Goal: Task Accomplishment & Management: Complete application form

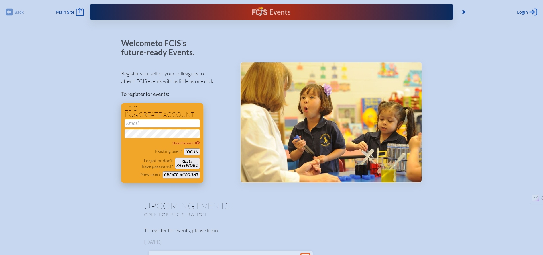
click at [181, 122] on input "email" at bounding box center [162, 123] width 75 height 8
type input "[EMAIL_ADDRESS][DOMAIN_NAME]"
click at [193, 152] on button "Log in" at bounding box center [192, 151] width 16 height 7
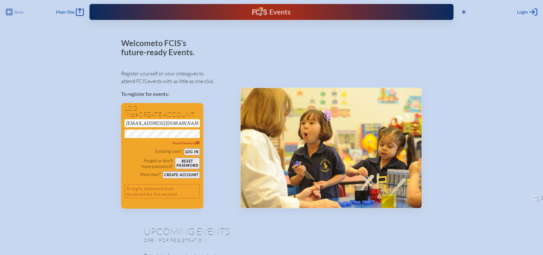
click at [178, 176] on button "Create account" at bounding box center [181, 175] width 37 height 7
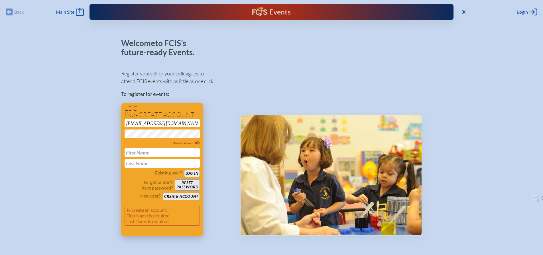
click at [165, 153] on input "text" at bounding box center [162, 152] width 75 height 9
type input "[PERSON_NAME]"
click at [186, 198] on button "Create account" at bounding box center [181, 196] width 37 height 7
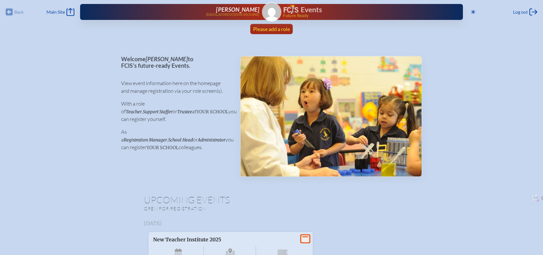
click at [271, 30] on span "Please add a role" at bounding box center [271, 29] width 37 height 6
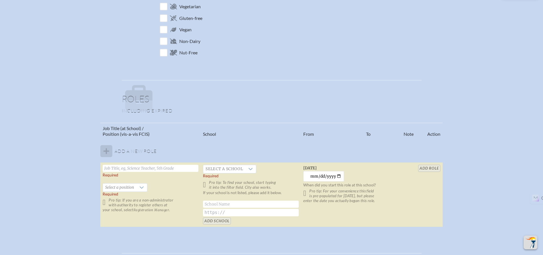
scroll to position [285, 0]
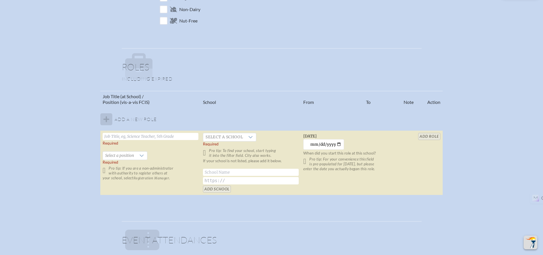
click at [139, 137] on input "text" at bounding box center [151, 136] width 96 height 7
type input "Teacher / Admin"
click at [249, 134] on div at bounding box center [250, 137] width 11 height 8
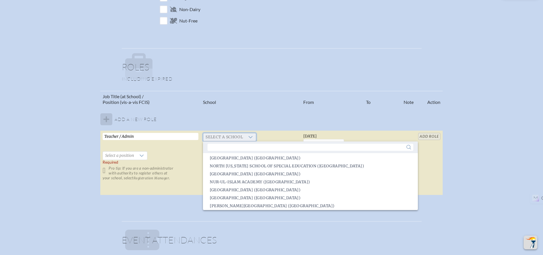
scroll to position [2, 0]
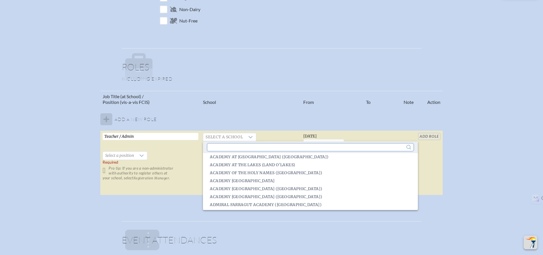
click at [241, 150] on input "text" at bounding box center [309, 147] width 205 height 7
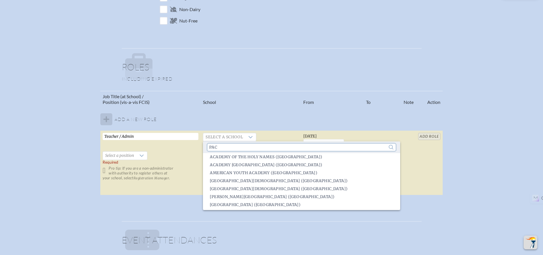
scroll to position [0, 0]
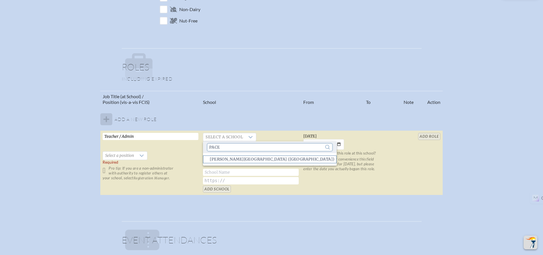
type input "pace"
click at [239, 162] on span "[PERSON_NAME][GEOGRAPHIC_DATA] ([GEOGRAPHIC_DATA])" at bounding box center [272, 160] width 125 height 6
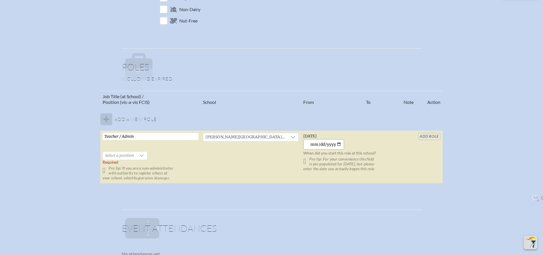
click at [338, 145] on input "[DATE]" at bounding box center [323, 144] width 41 height 11
type input "[DATE]"
click at [140, 154] on icon at bounding box center [141, 156] width 5 height 5
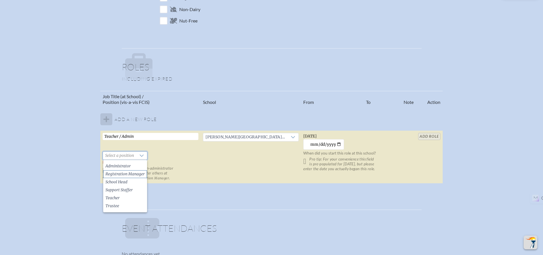
click at [141, 176] on span "Registration Manager" at bounding box center [124, 175] width 39 height 6
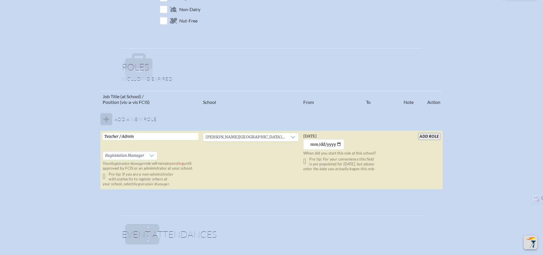
click at [106, 178] on p "Pro tip: If you are a non-administrator with authority to register others at yo…" at bounding box center [151, 179] width 96 height 15
click at [228, 171] on td "[PERSON_NAME][GEOGRAPHIC_DATA] ([GEOGRAPHIC_DATA])" at bounding box center [251, 160] width 100 height 59
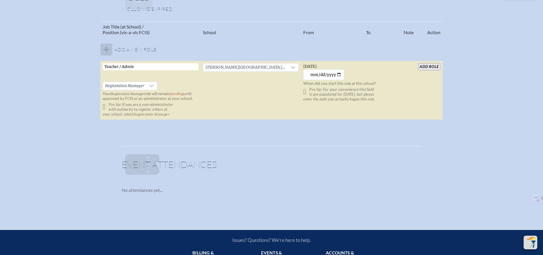
scroll to position [342, 0]
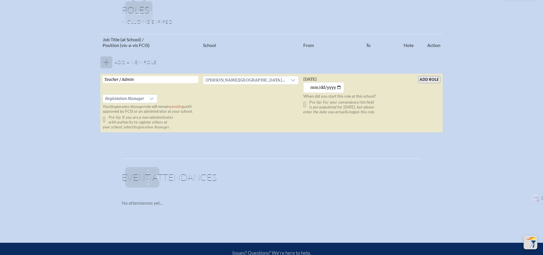
click at [432, 81] on input "add Role" at bounding box center [429, 79] width 22 height 7
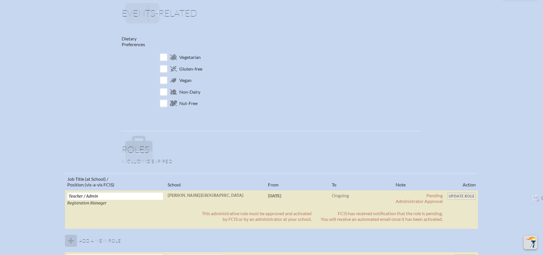
scroll to position [313, 0]
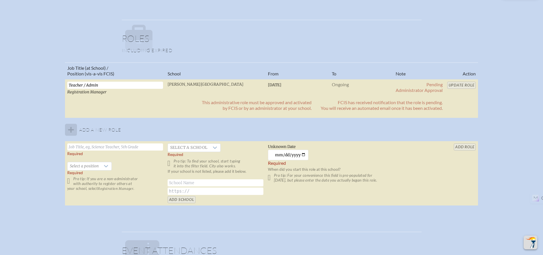
click at [460, 86] on table "Job Title (at School) / Position (vis-a-vis FCIS) School From To Note Action Te…" at bounding box center [271, 134] width 413 height 144
click at [351, 104] on p "FCIS has received notification that the role is pending. You will receive an au…" at bounding box center [382, 105] width 122 height 11
click at [96, 84] on input "Teacher / Admin" at bounding box center [115, 85] width 96 height 7
click at [96, 90] on span "Registration Manager" at bounding box center [86, 92] width 39 height 5
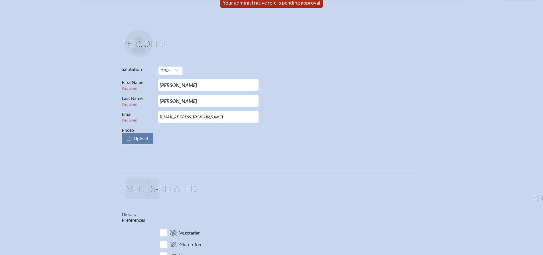
scroll to position [0, 0]
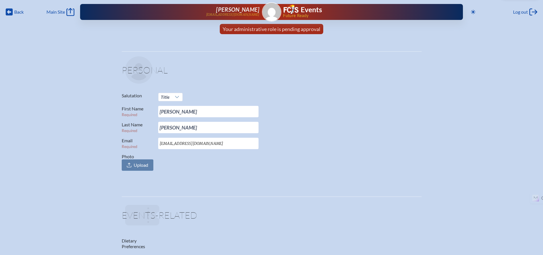
click at [277, 12] on img at bounding box center [271, 12] width 18 height 18
click at [12, 13] on icon at bounding box center [9, 12] width 7 height 7
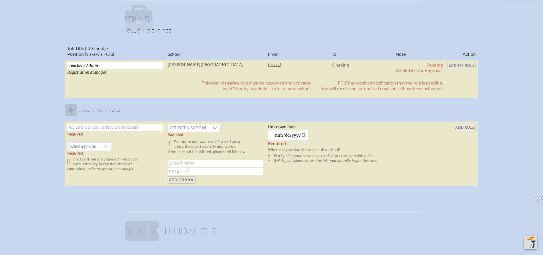
click at [336, 74] on td "Ongoing" at bounding box center [361, 69] width 64 height 18
click at [456, 64] on table "Job Title (at School) / Position (vis-a-vis FCIS) School From To Note Action Te…" at bounding box center [271, 115] width 413 height 144
click at [461, 66] on table "Job Title (at School) / Position (vis-a-vis FCIS) School From To Note Action Te…" at bounding box center [271, 115] width 413 height 144
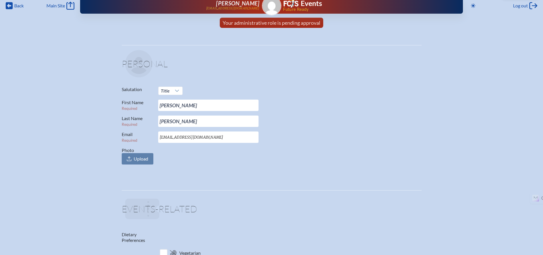
scroll to position [0, 4]
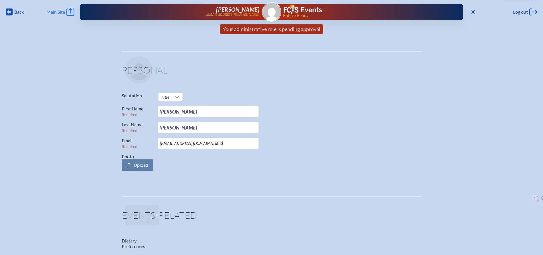
click at [58, 10] on span "Main Site" at bounding box center [55, 12] width 19 height 6
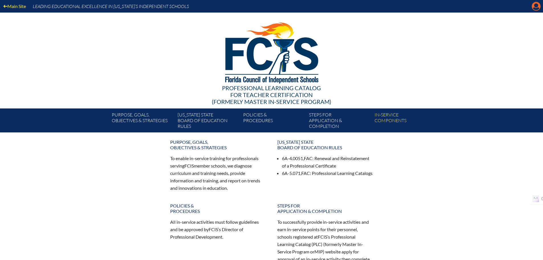
click at [535, 8] on icon at bounding box center [536, 6] width 9 height 9
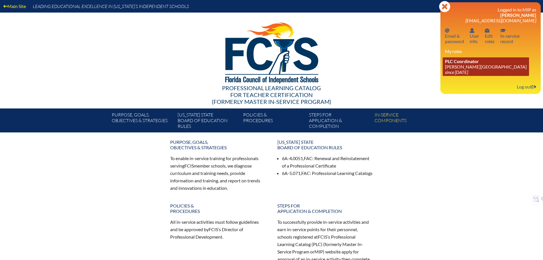
click at [467, 68] on link "PLC Coordinator Pace Brantley School since 2006 Aug 1" at bounding box center [486, 66] width 86 height 19
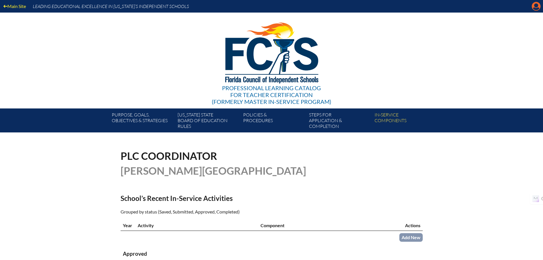
click at [537, 7] on icon at bounding box center [536, 6] width 9 height 9
